Goal: Task Accomplishment & Management: Complete application form

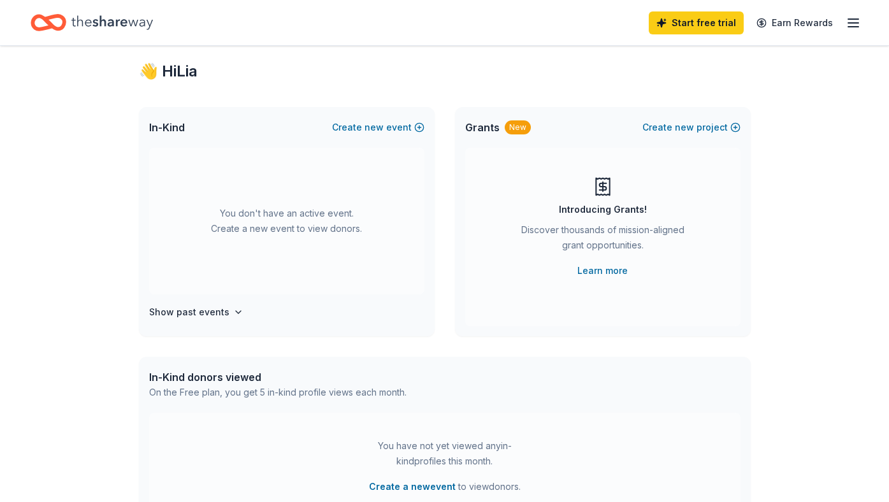
scroll to position [10, 0]
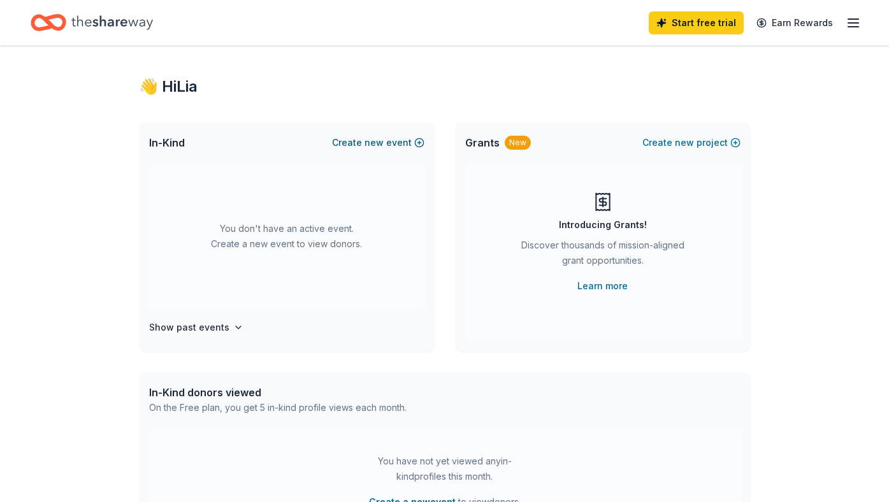
click at [415, 136] on button "Create new event" at bounding box center [378, 142] width 92 height 15
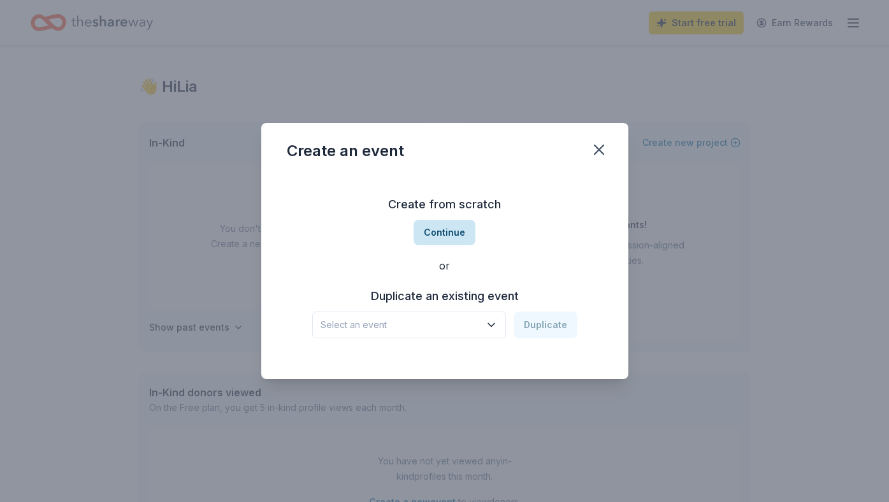
click at [451, 229] on button "Continue" at bounding box center [445, 232] width 62 height 25
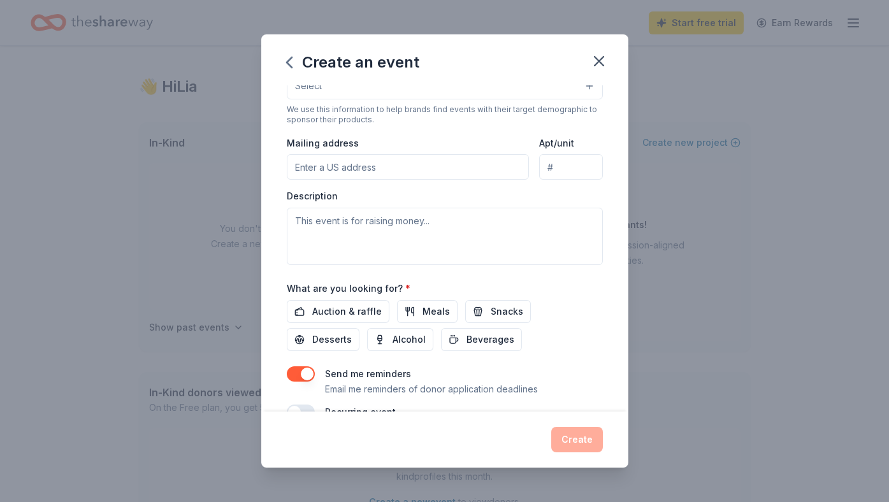
scroll to position [240, 0]
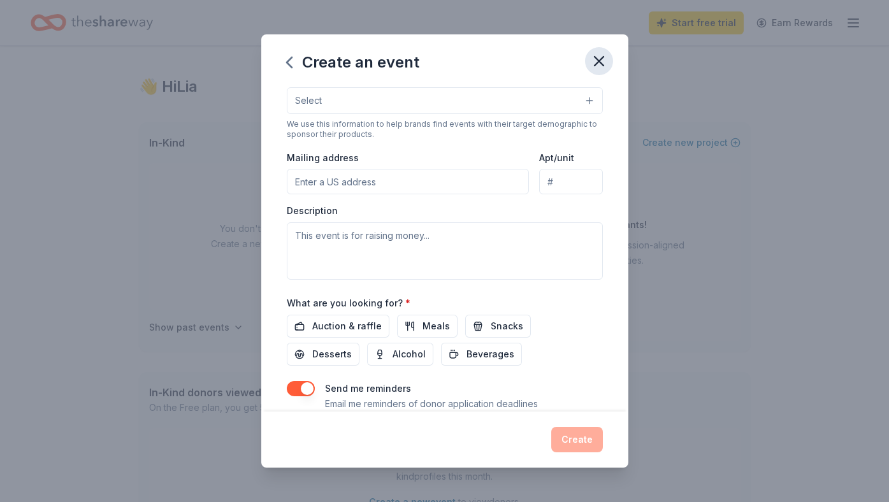
click at [602, 60] on icon "button" at bounding box center [599, 61] width 18 height 18
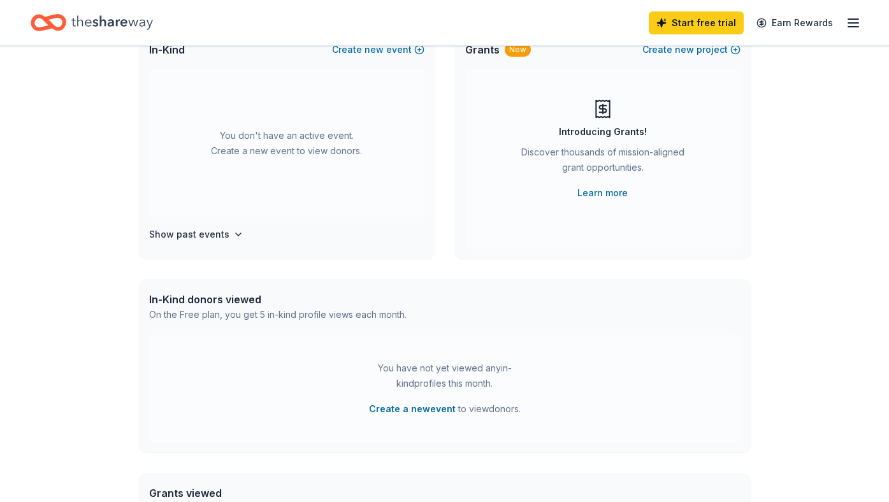
scroll to position [0, 0]
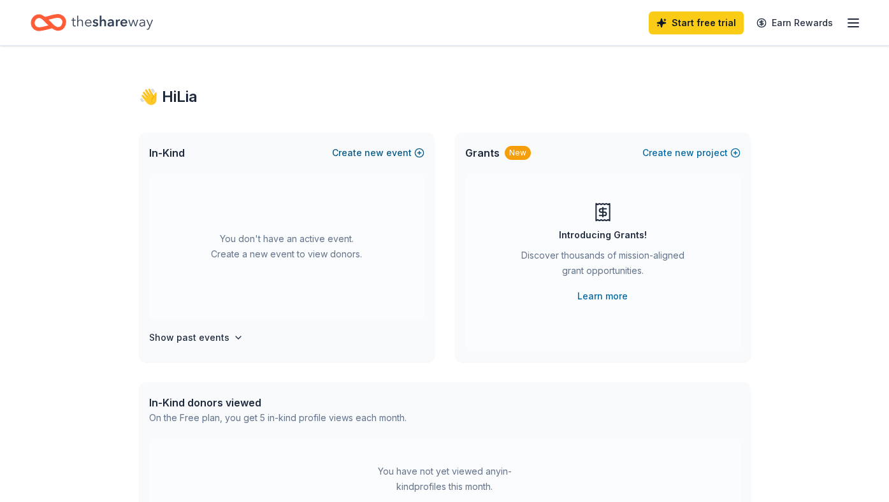
click at [419, 148] on button "Create new event" at bounding box center [378, 152] width 92 height 15
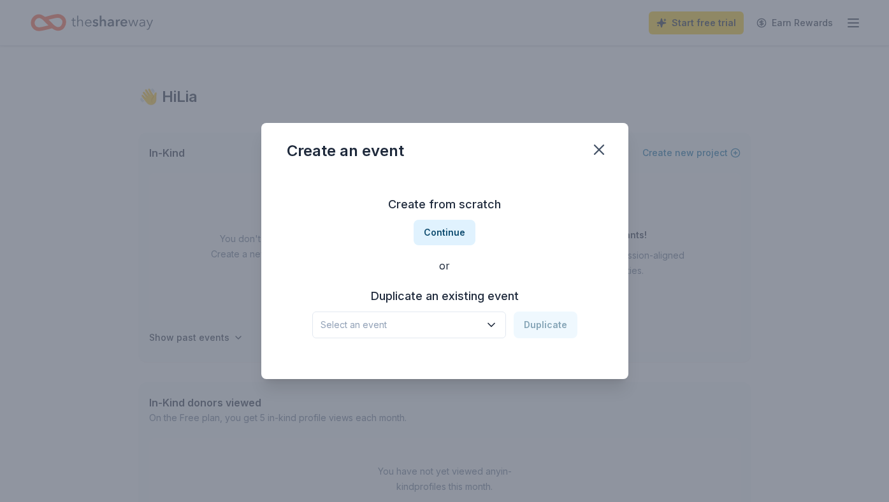
click at [457, 322] on span "Select an event" at bounding box center [400, 324] width 159 height 15
click at [447, 361] on div "Bingo Family Night [DATE] · [GEOGRAPHIC_DATA]" at bounding box center [410, 367] width 190 height 41
click at [542, 324] on button "Duplicate" at bounding box center [546, 325] width 64 height 27
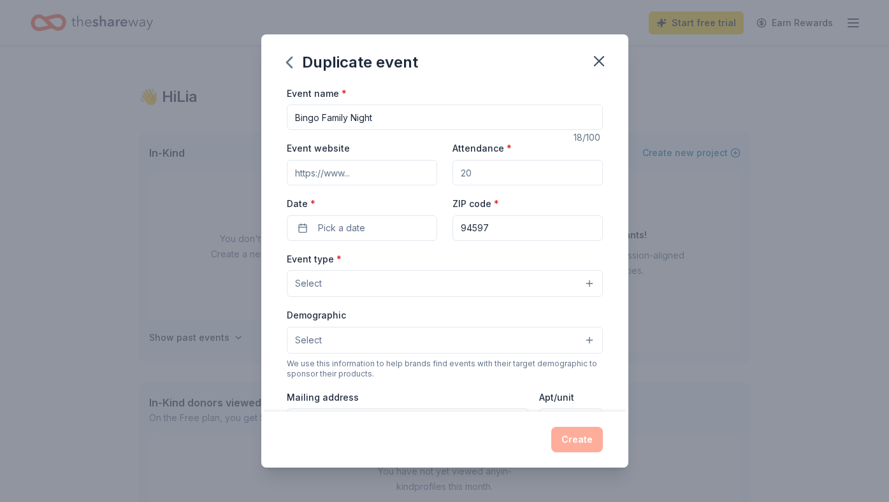
drag, startPoint x: 383, startPoint y: 118, endPoint x: 237, endPoint y: 117, distance: 145.9
click at [237, 117] on div "Duplicate event Event name * Bingo Family Night 18 /100 Event website Attendanc…" at bounding box center [444, 251] width 889 height 502
click at [292, 117] on input "Homenetmen Gars 2026" at bounding box center [445, 117] width 316 height 25
drag, startPoint x: 416, startPoint y: 120, endPoint x: 340, endPoint y: 121, distance: 75.8
click at [340, 121] on input "All Homenetmen Jamboree 2026 Homenetmen Gars 2026" at bounding box center [445, 117] width 316 height 25
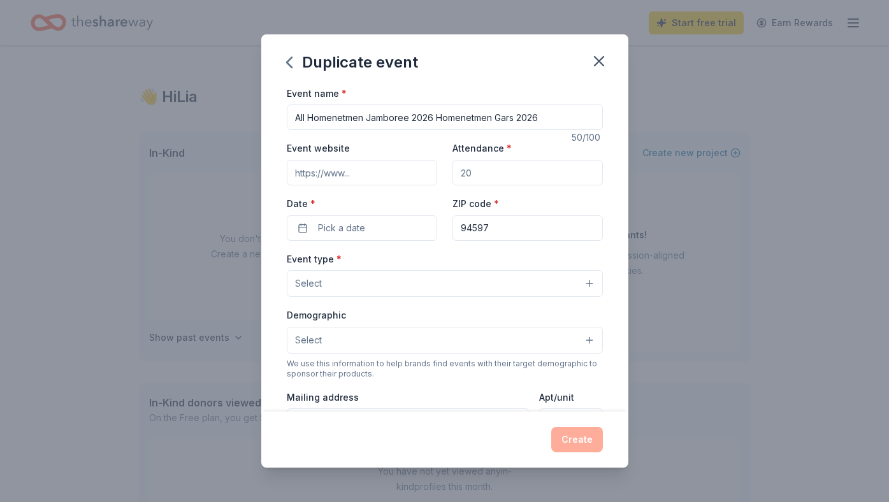
click at [422, 119] on input "All Homenetmen Jamboree 2026 Homenetmen Gars 2026" at bounding box center [445, 117] width 316 height 25
drag, startPoint x: 370, startPoint y: 120, endPoint x: 243, endPoint y: 113, distance: 127.0
click at [243, 113] on div "Duplicate event Event name * All Homenetmen Jamboree 2026 Homenetmen Gars 2026 …" at bounding box center [444, 251] width 889 height 502
click at [334, 119] on input "General [PERSON_NAME] 2026 Homenetmen Gars 2026" at bounding box center [445, 117] width 316 height 25
drag, startPoint x: 350, startPoint y: 119, endPoint x: 261, endPoint y: 112, distance: 90.1
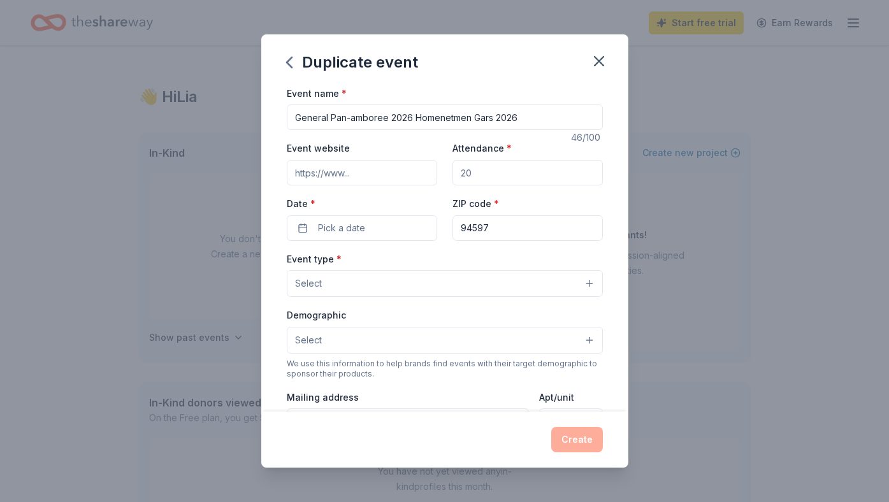
click at [261, 112] on div "Event name * General Pan-amboree 2026 Homenetmen Gars 2026 46 /100 Event websit…" at bounding box center [444, 248] width 367 height 326
click at [444, 117] on input "amboree 2026 Homenetmen Gars 2026" at bounding box center [445, 117] width 316 height 25
click at [442, 119] on input "amboree 2026 Homenetmen Gars 2026" at bounding box center [445, 117] width 316 height 25
paste input "General Pan-"
drag, startPoint x: 415, startPoint y: 120, endPoint x: 362, endPoint y: 117, distance: 53.6
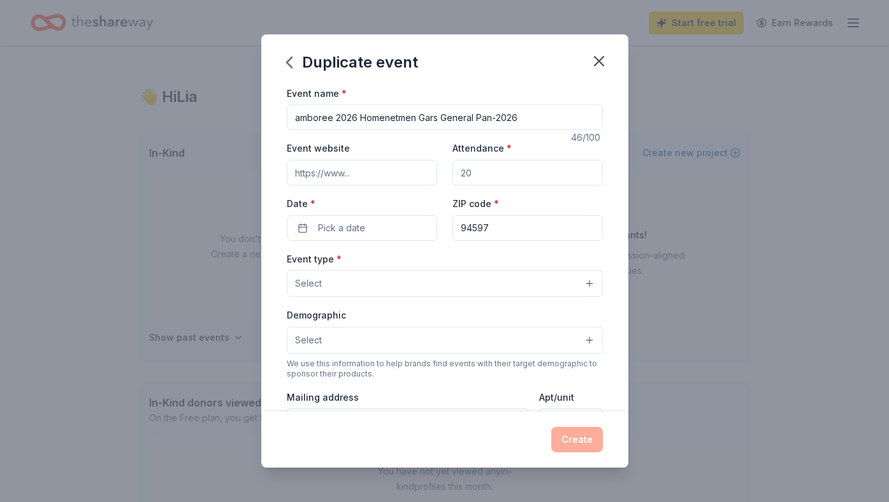
click at [362, 117] on input "amboree 2026 Homenetmen Gars General Pan-2026" at bounding box center [445, 117] width 316 height 25
click at [496, 120] on input "amboree 2026 Homenetmen Gars General Pan-2026" at bounding box center [445, 117] width 316 height 25
paste input "Homenetmen"
drag, startPoint x: 361, startPoint y: 117, endPoint x: 260, endPoint y: 115, distance: 100.7
click at [260, 115] on div "Duplicate event Event name * amboree 2026 Homenetmen Gars General Pan-Homenetme…" at bounding box center [444, 251] width 889 height 502
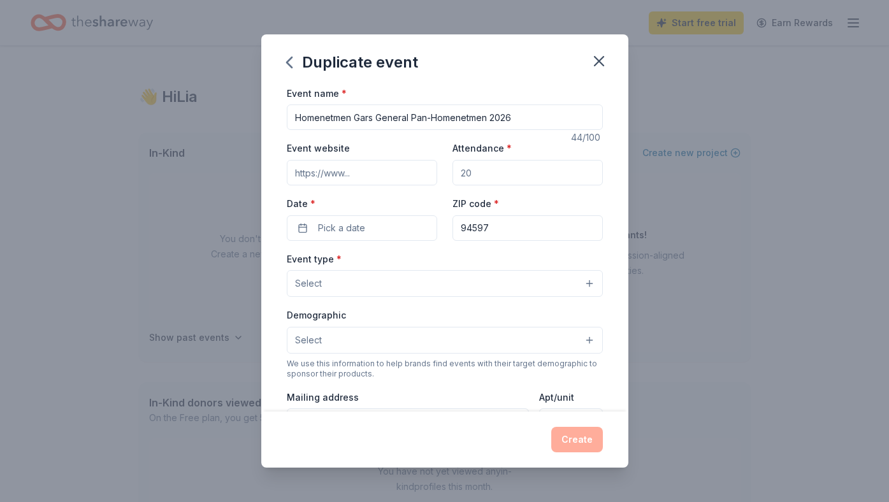
click at [375, 119] on input "Homenetmen Gars General Pan-Homenetmen 2026" at bounding box center [445, 117] width 316 height 25
click at [296, 118] on input "Homenetmen Gars parttGeneral Pan-Homenetmen 2026" at bounding box center [445, 117] width 316 height 25
click at [310, 123] on input "Fundrasing for Homenetmen Gars parttGeneral Pan-Homenetmen 2026" at bounding box center [445, 117] width 316 height 25
click at [324, 120] on input "Fundrasing for Homenetmen Gars parttGeneral Pan-Homenetmen 2026" at bounding box center [445, 117] width 316 height 25
click at [440, 121] on input "Fundraising for Homenetmen Gars parttGeneral Pan-Homenetmen 2026" at bounding box center [445, 117] width 316 height 25
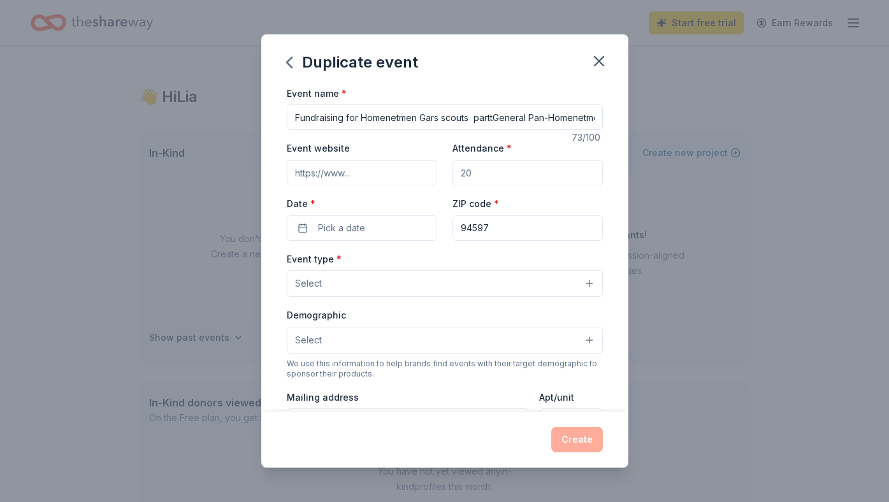
click at [496, 121] on input "Fundraising for Homenetmen Gars scouts parttGeneral Pan-Homenetmen 2026" at bounding box center [445, 117] width 316 height 25
click at [578, 119] on input "Fundraising for Homenetmen Gars scouts trip to General Pan-Homenetmen 2026" at bounding box center [445, 117] width 316 height 25
type input "Fundraising for Homenetmen Gars scouts trip to General Pan-Homenetmen in [GEOGR…"
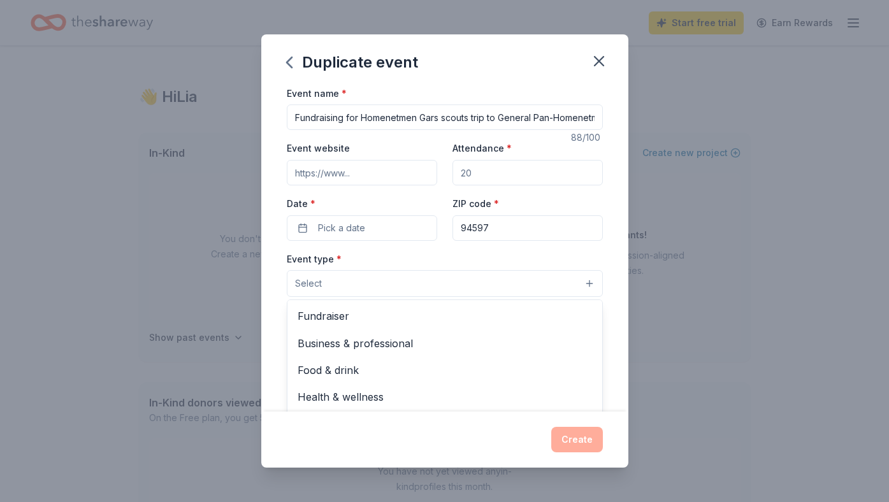
click at [437, 282] on button "Select" at bounding box center [445, 283] width 316 height 27
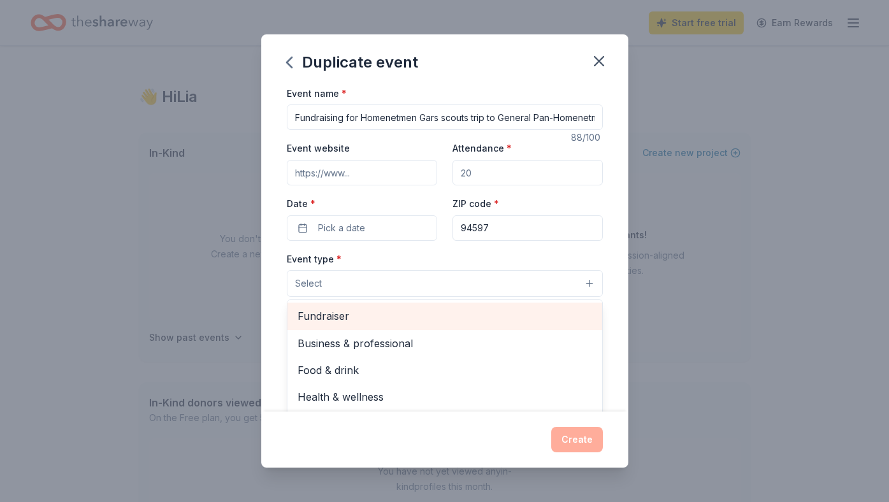
click at [437, 319] on span "Fundraiser" at bounding box center [445, 316] width 294 height 17
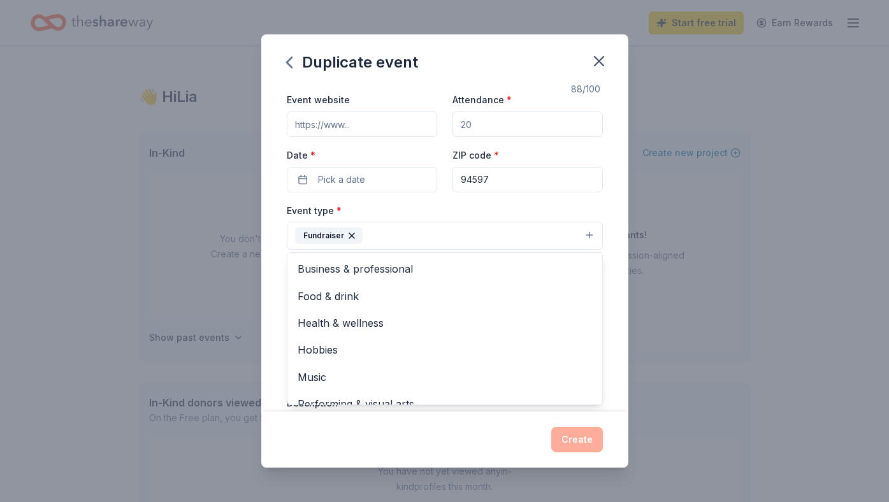
scroll to position [59, 0]
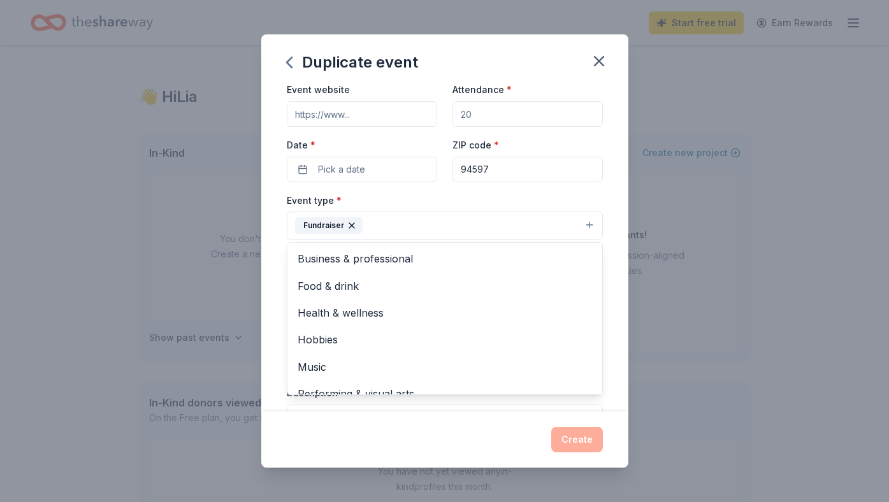
click at [507, 208] on div "Event type * Fundraiser Business & professional Food & drink Health & wellness …" at bounding box center [445, 216] width 316 height 48
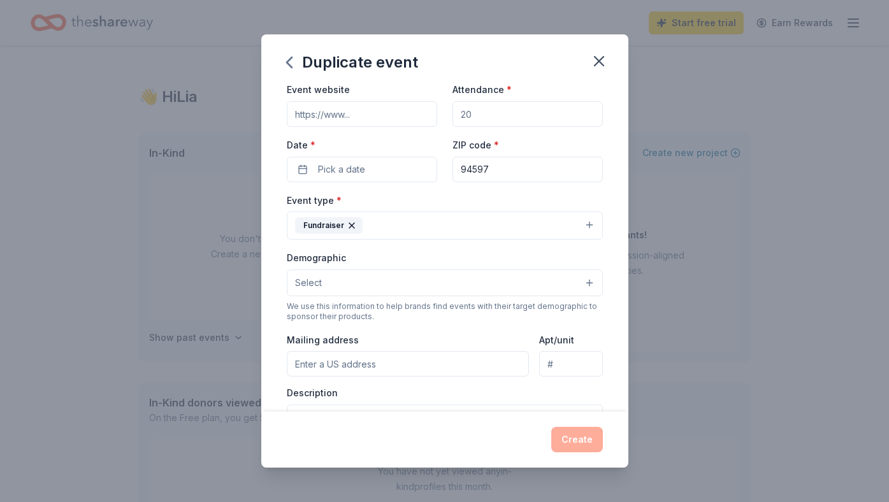
click at [445, 284] on button "Select" at bounding box center [445, 283] width 316 height 27
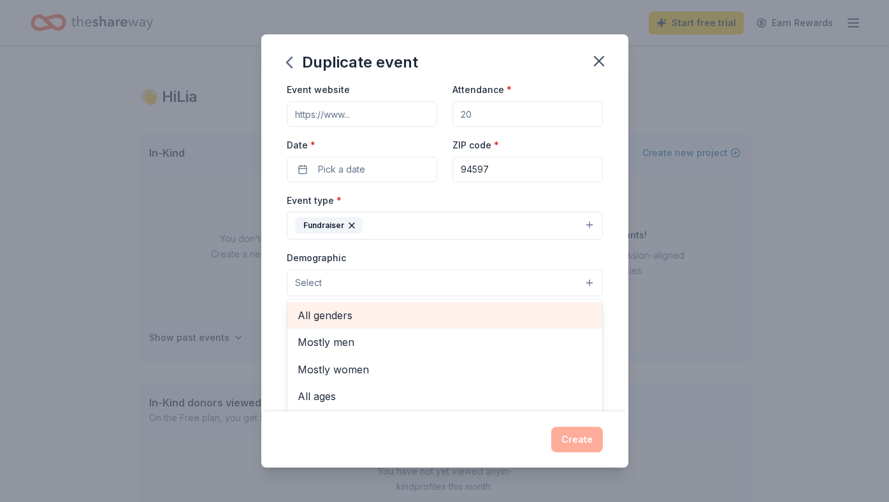
click at [428, 315] on span "All genders" at bounding box center [445, 315] width 294 height 17
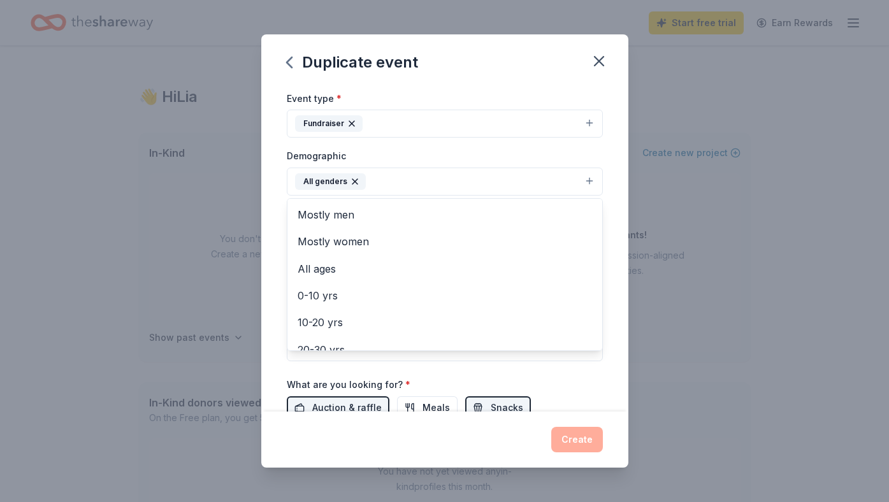
scroll to position [185, 0]
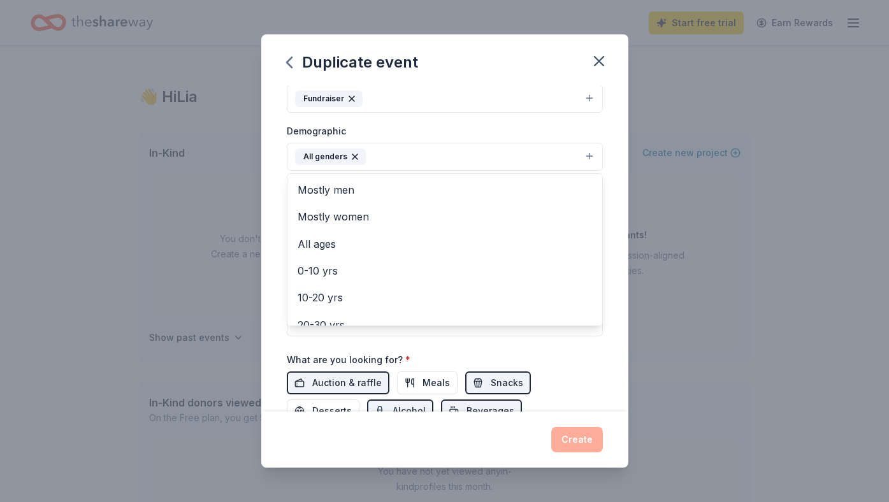
click at [591, 123] on div "Demographic All genders Mostly men Mostly women All ages [DEMOGRAPHIC_DATA] yrs…" at bounding box center [445, 147] width 316 height 48
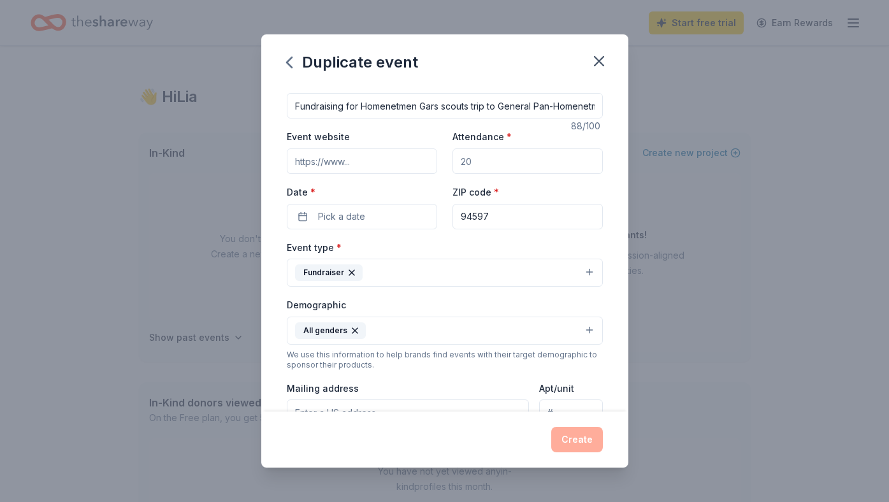
scroll to position [0, 0]
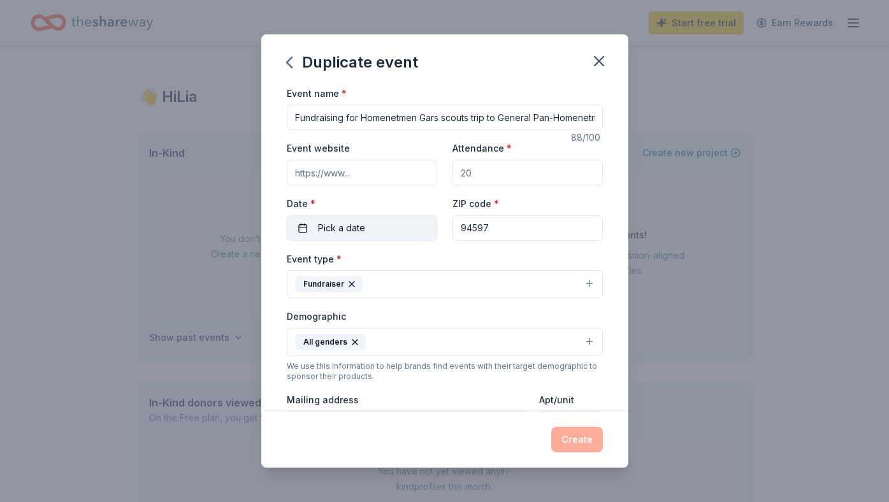
drag, startPoint x: 524, startPoint y: 230, endPoint x: 425, endPoint y: 217, distance: 99.6
click at [425, 217] on div "Event website Attendance * Date * Pick a date ZIP code * 94597" at bounding box center [445, 190] width 316 height 100
type input "94549"
click at [484, 171] on input "Attendance *" at bounding box center [527, 172] width 150 height 25
drag, startPoint x: 480, startPoint y: 173, endPoint x: 410, endPoint y: 173, distance: 70.7
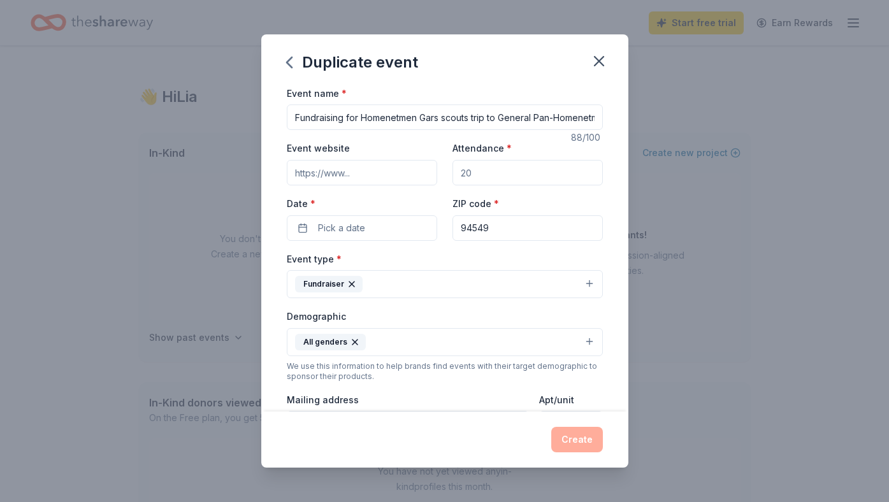
click at [410, 173] on div "Event website Attendance * Date * Pick a date ZIP code * 94549" at bounding box center [445, 190] width 316 height 100
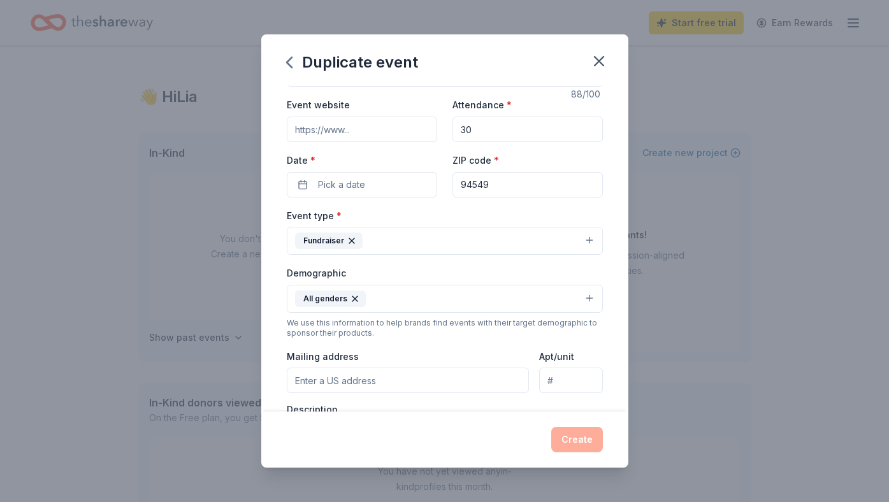
scroll to position [48, 0]
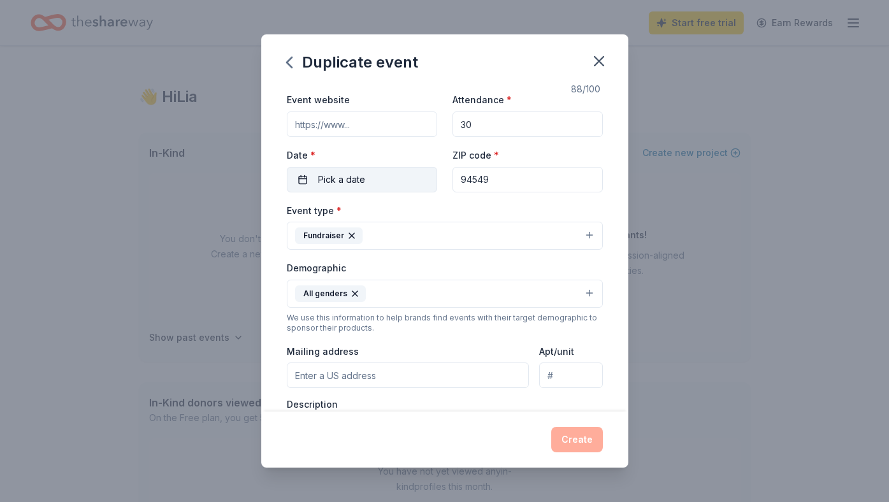
type input "30"
click at [410, 180] on button "Pick a date" at bounding box center [362, 179] width 150 height 25
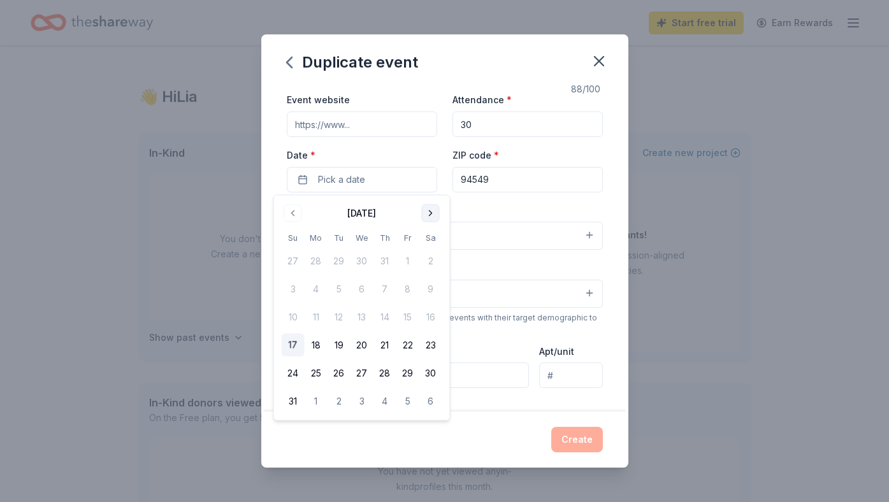
click at [431, 213] on button "Go to next month" at bounding box center [431, 214] width 18 height 18
click at [431, 214] on button "Go to next month" at bounding box center [431, 214] width 18 height 18
click at [431, 348] on button "25" at bounding box center [430, 345] width 23 height 23
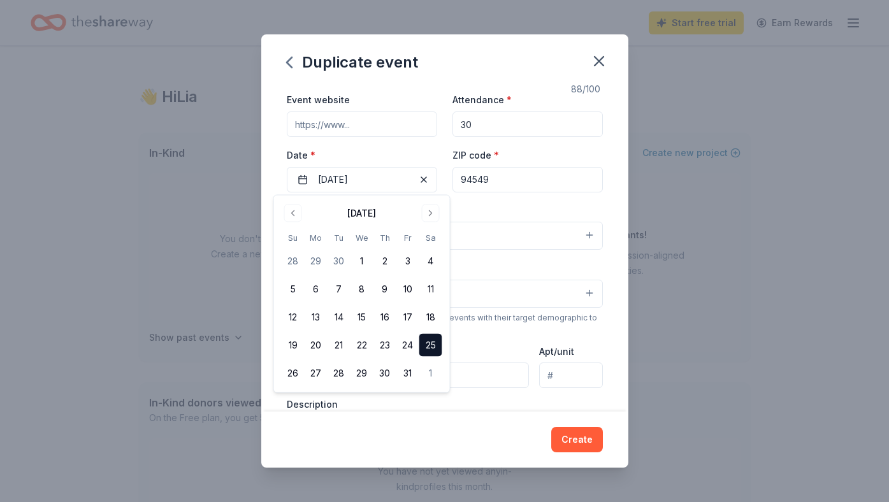
click at [503, 343] on div "Event type * Fundraiser Demographic All genders We use this information to help…" at bounding box center [445, 338] width 316 height 271
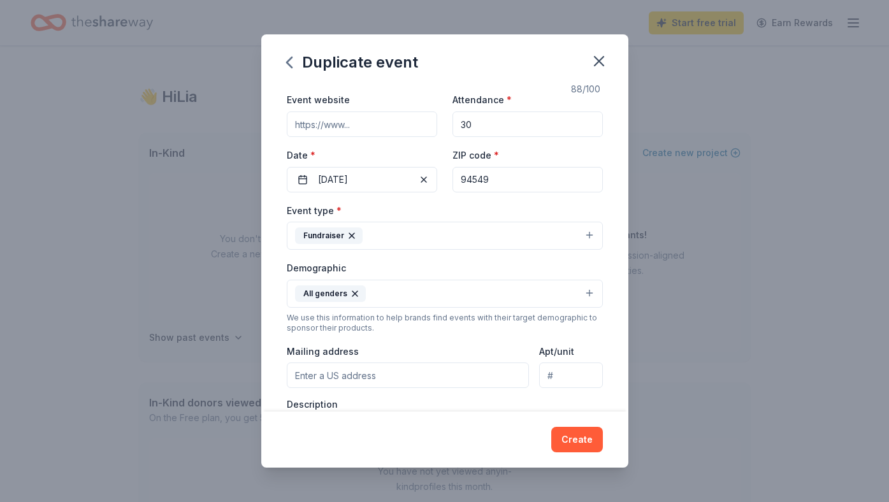
click at [435, 379] on input "Mailing address" at bounding box center [408, 375] width 243 height 25
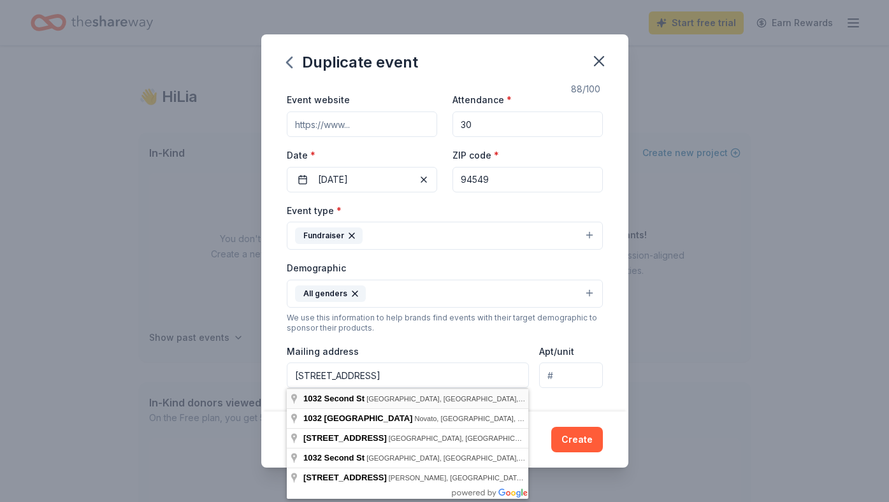
type input "[STREET_ADDRESS]"
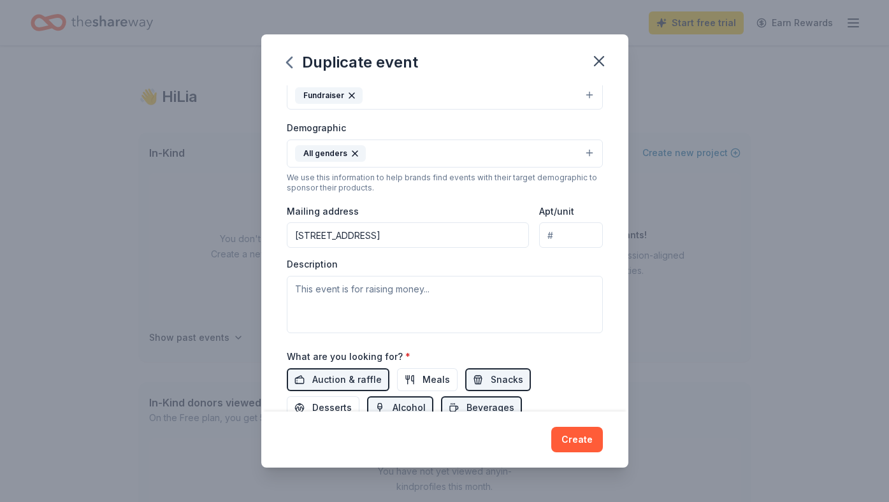
scroll to position [194, 0]
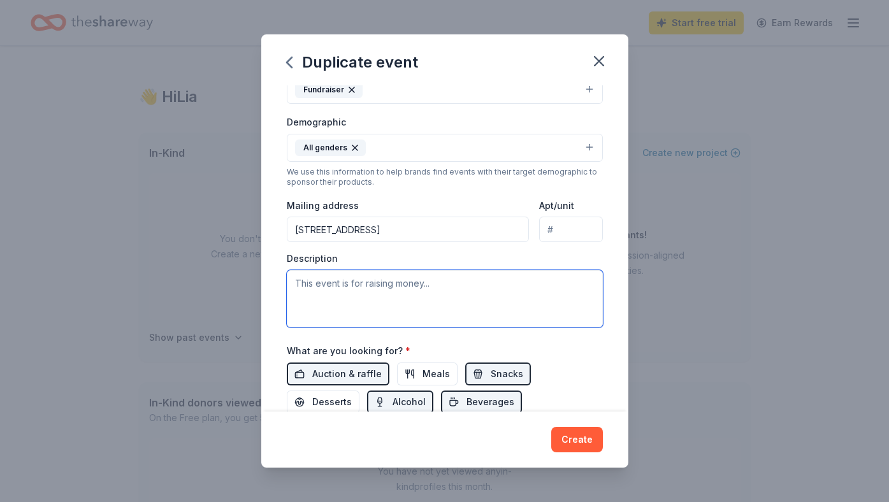
click at [441, 288] on textarea at bounding box center [445, 298] width 316 height 57
click at [554, 286] on textarea "This event is for raising funds for Homenetmen Walnut Creek chapter" at bounding box center [445, 298] width 316 height 57
click at [336, 301] on textarea "This event is for raising funds for Homenetmen Walnut Creek Gars chapter" at bounding box center [445, 298] width 316 height 57
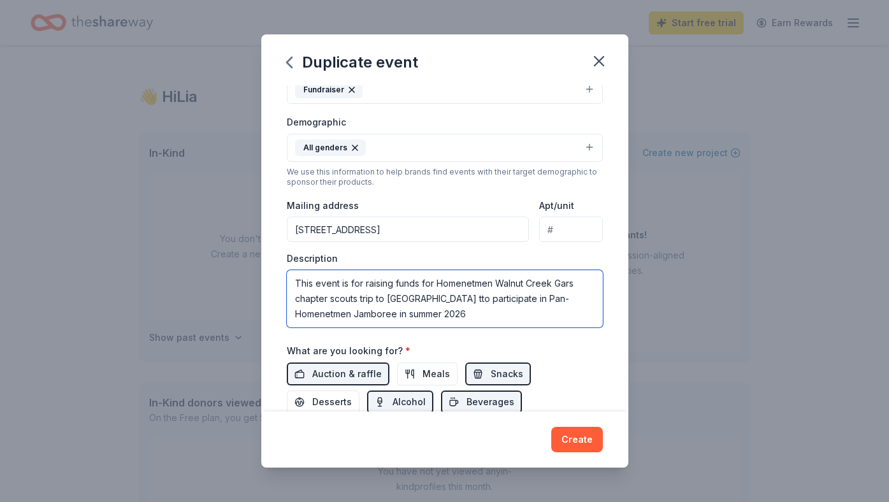
click at [414, 314] on textarea "This event is for raising funds for Homenetmen Walnut Creek Gars chapter scouts…" at bounding box center [445, 298] width 316 height 57
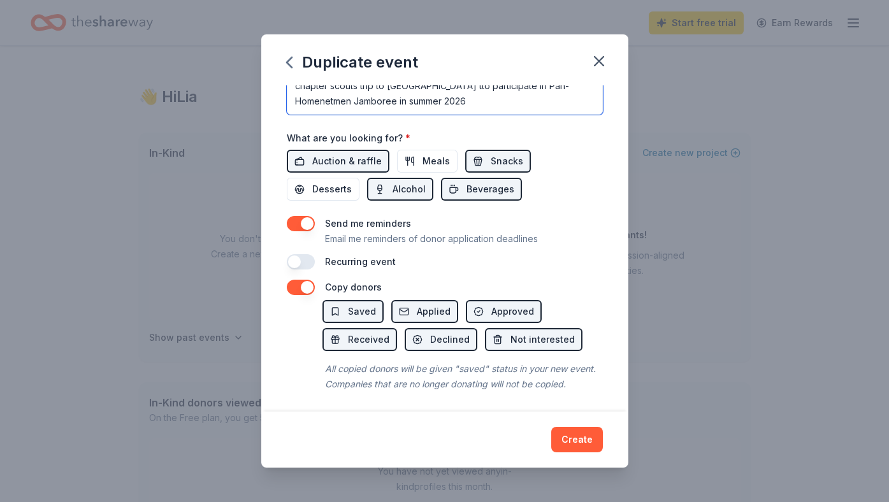
scroll to position [410, 0]
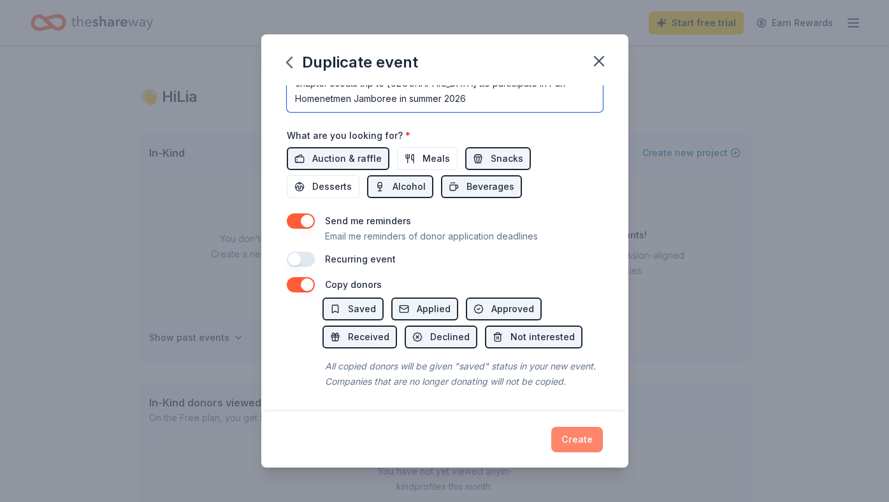
type textarea "This event is for raising funds for Homenetmen Walnut Creek Gars chapter scouts…"
click at [577, 436] on button "Create" at bounding box center [577, 439] width 52 height 25
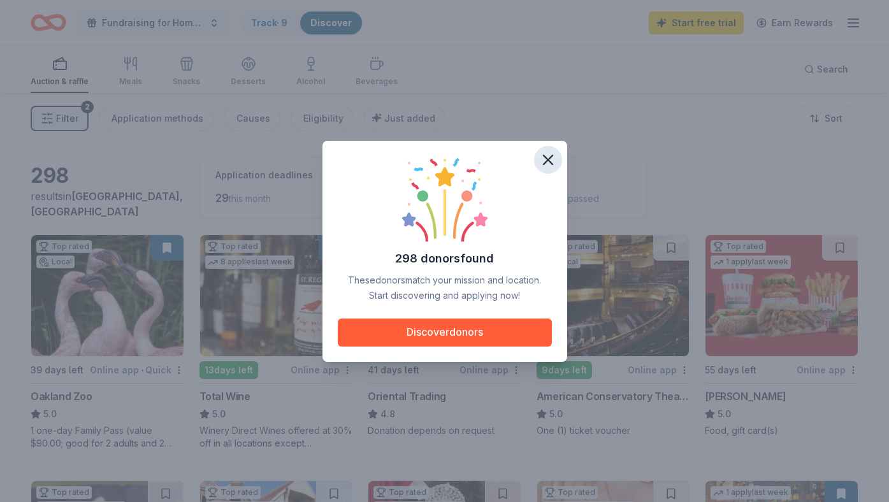
click at [547, 155] on icon "button" at bounding box center [548, 160] width 18 height 18
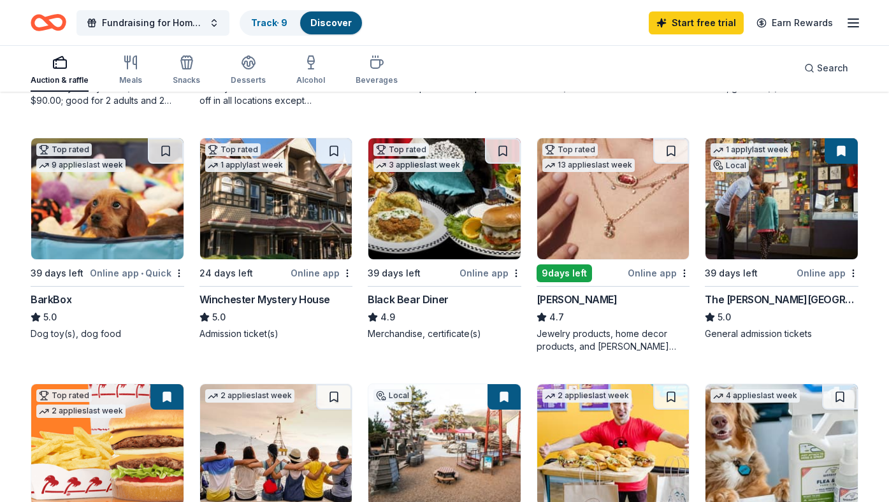
scroll to position [333, 0]
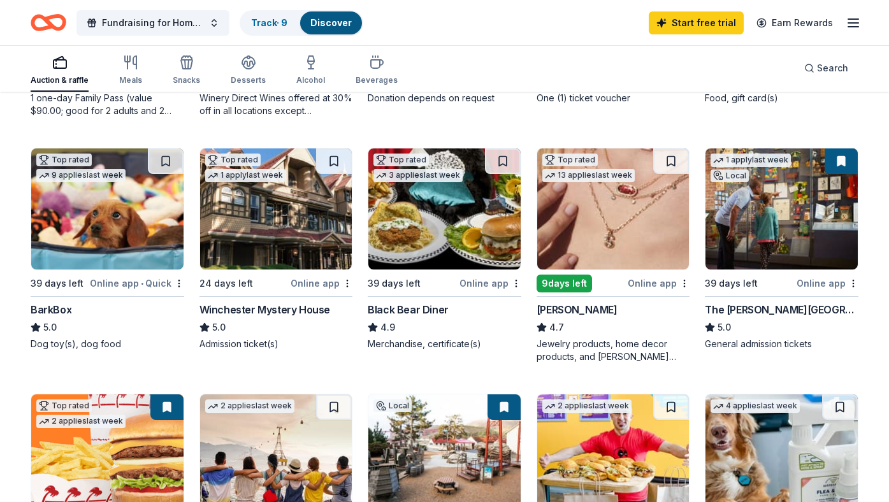
click at [579, 252] on img at bounding box center [613, 208] width 152 height 121
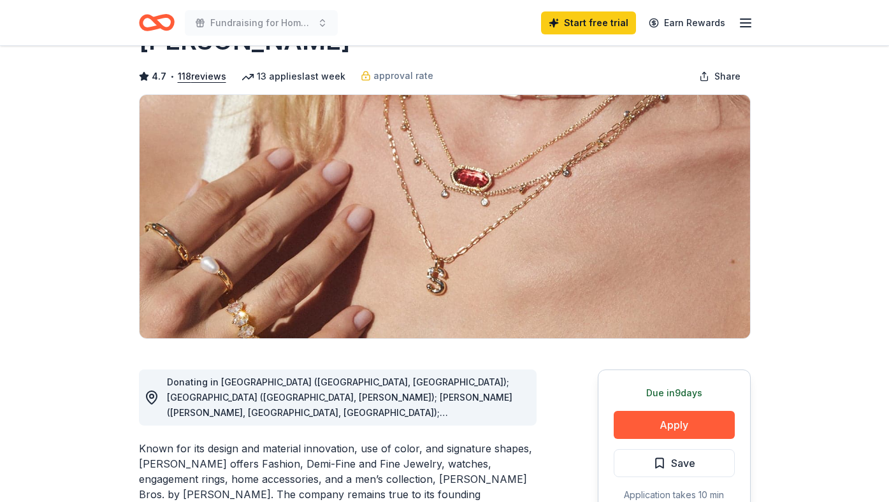
scroll to position [49, 0]
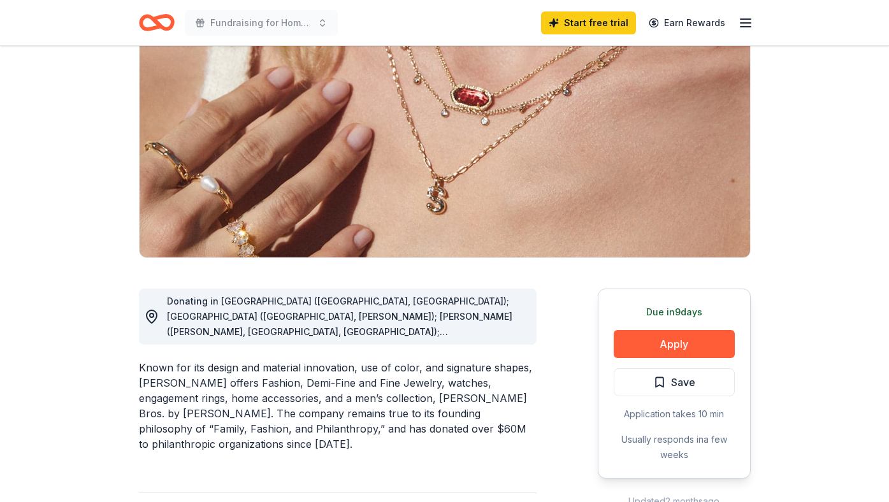
scroll to position [0, 0]
